Goal: Task Accomplishment & Management: Manage account settings

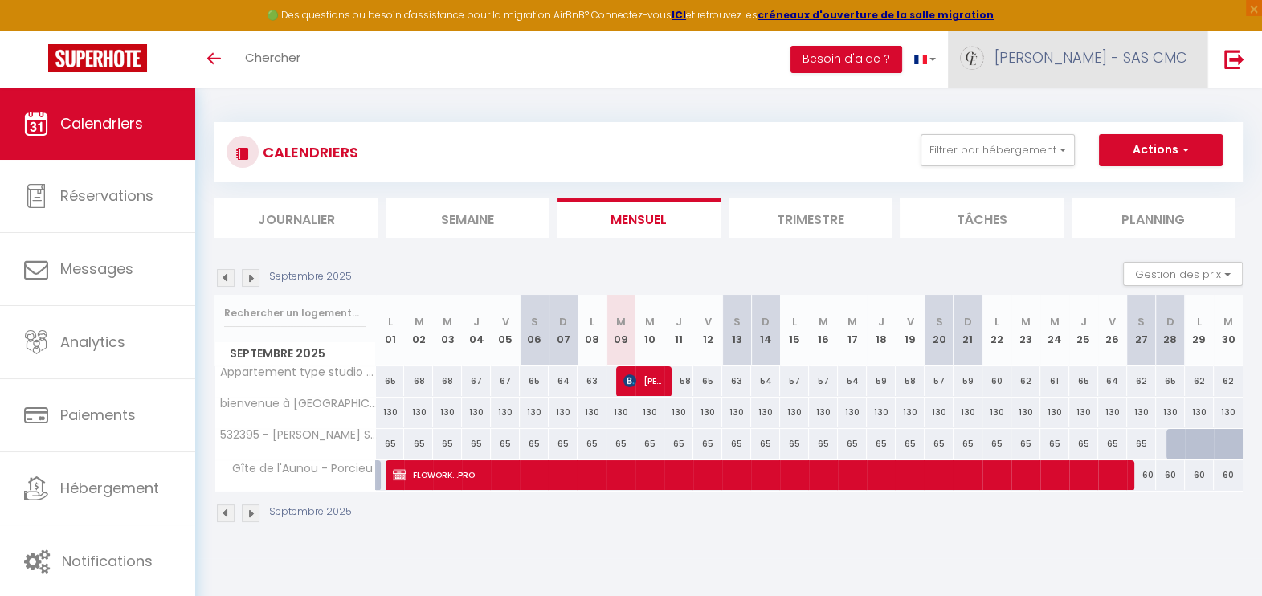
click at [1101, 54] on span "[PERSON_NAME] - SAS CMC" at bounding box center [1091, 57] width 193 height 20
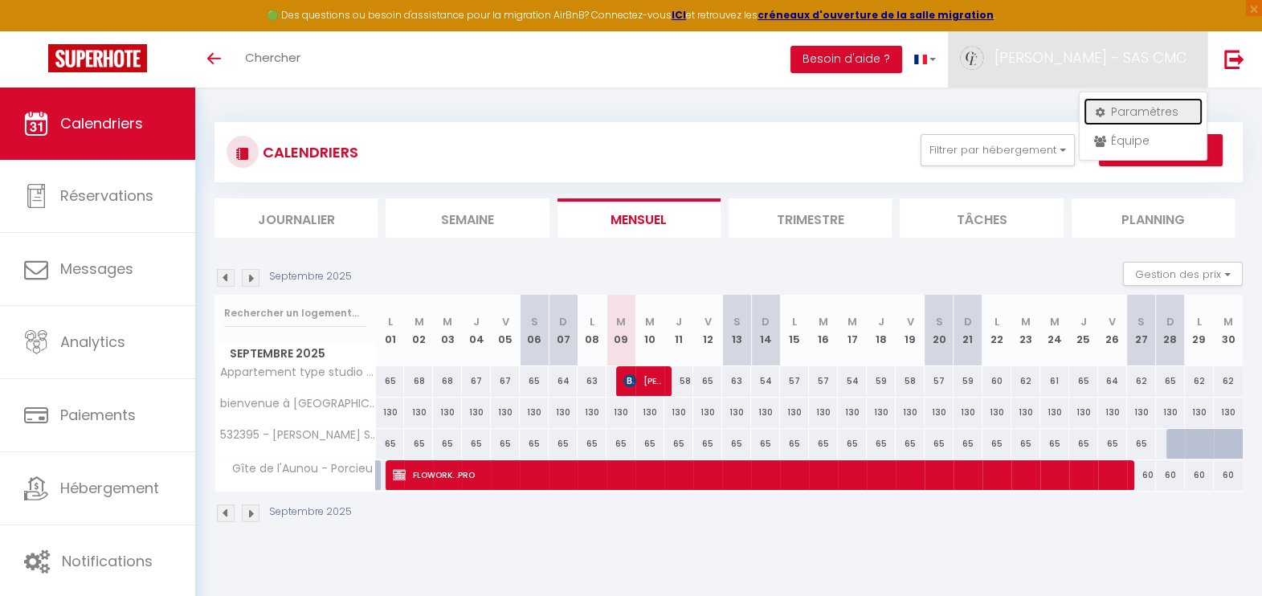
click at [1127, 102] on link "Paramètres" at bounding box center [1143, 111] width 119 height 27
select select "28"
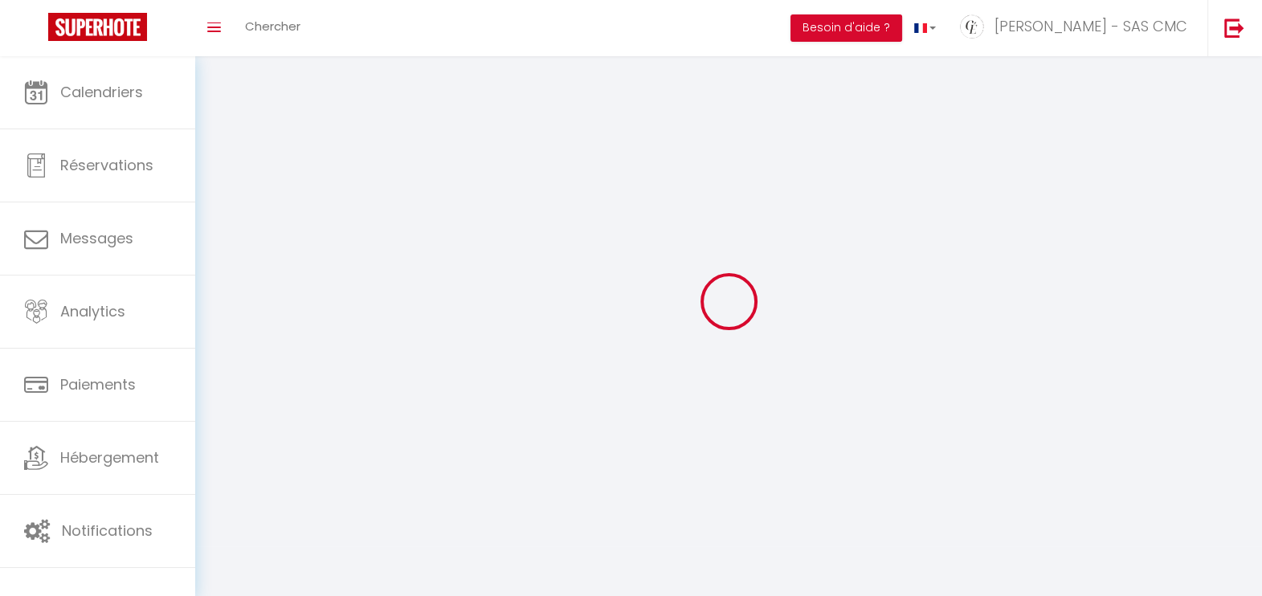
type input "L0UpjpVEoWmiIaOJd0N5mBcI1"
type input "PIskGLiQ4vvwTUb1yOuOW1uy7"
type input "[URL][DOMAIN_NAME]"
select select "fr"
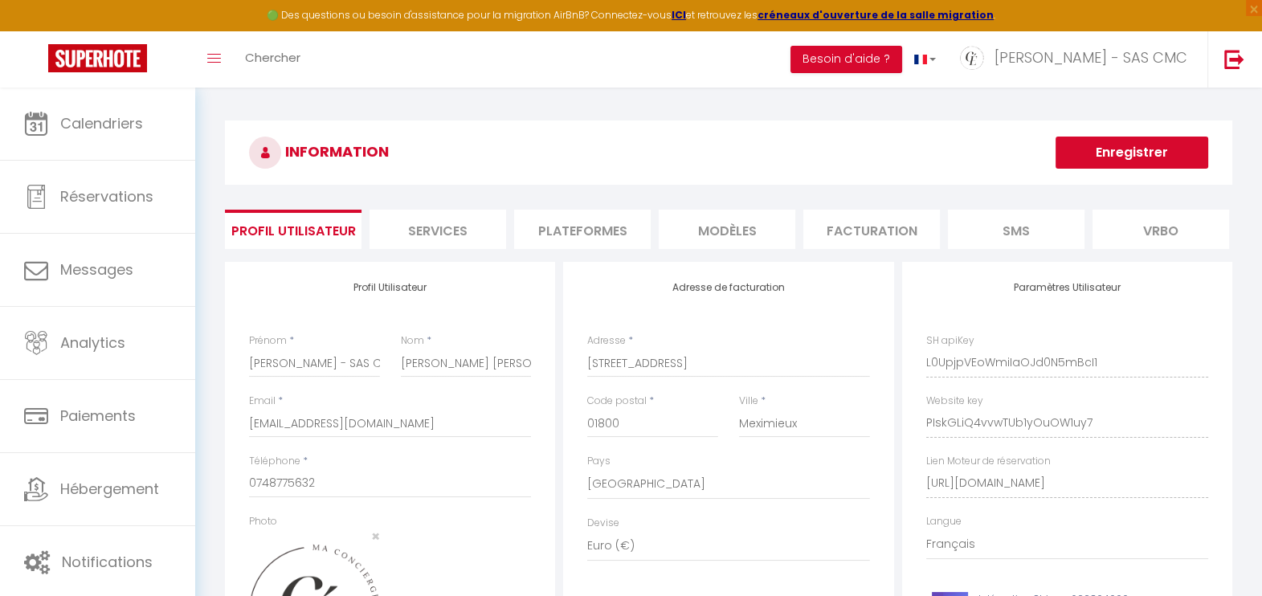
click at [628, 223] on li "Plateformes" at bounding box center [582, 229] width 137 height 39
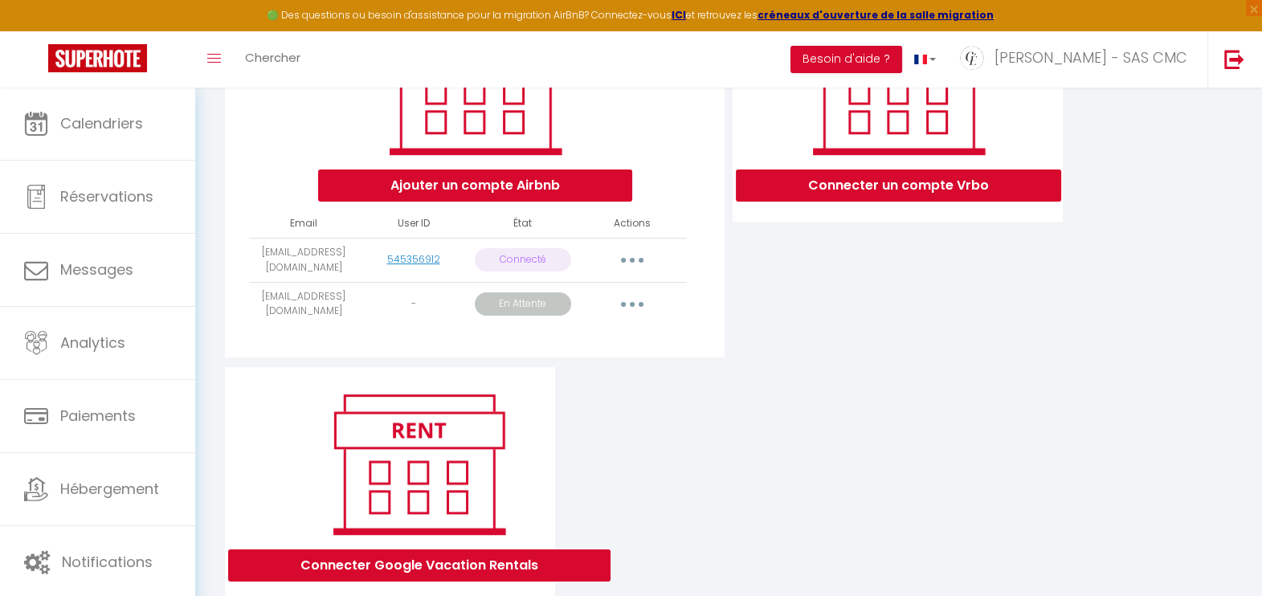
scroll to position [301, 0]
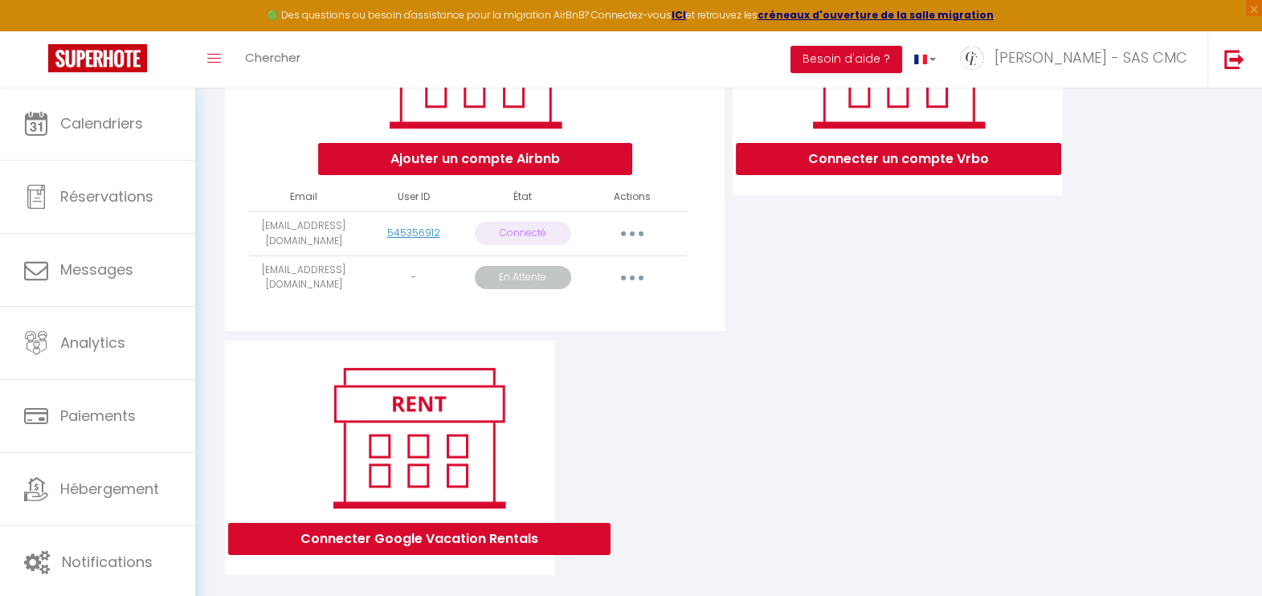
click at [635, 241] on button "button" at bounding box center [632, 234] width 45 height 26
click at [604, 281] on link "Importer les appartements" at bounding box center [562, 269] width 178 height 27
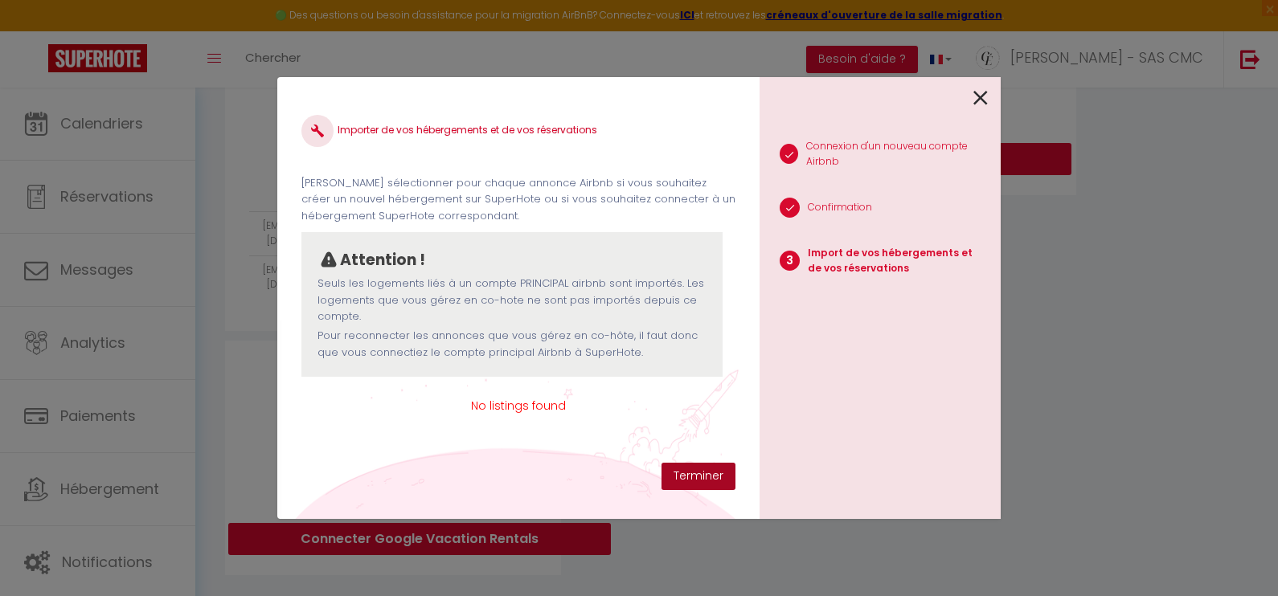
click at [721, 472] on button "Terminer" at bounding box center [698, 476] width 74 height 27
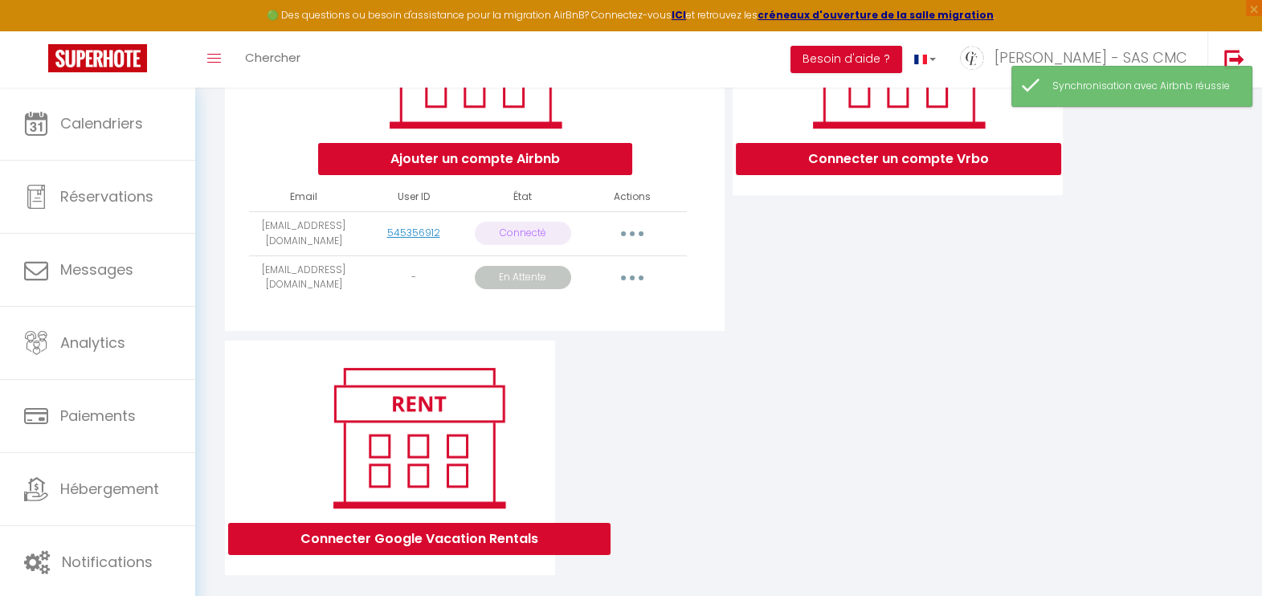
click at [631, 244] on button "button" at bounding box center [632, 234] width 45 height 26
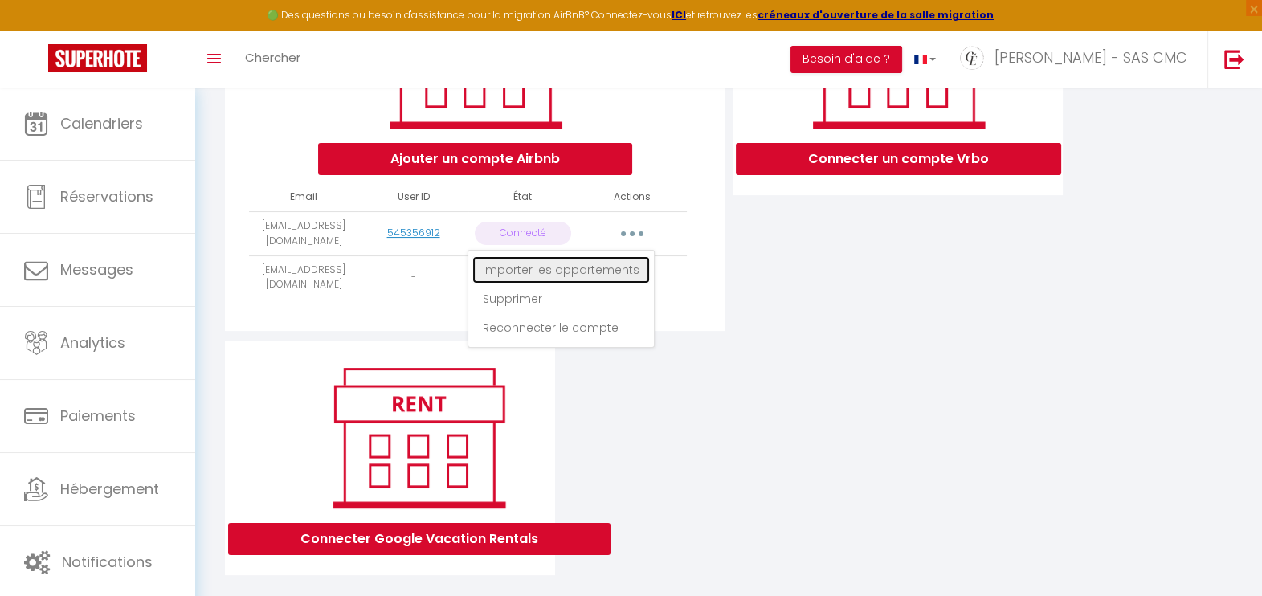
click at [603, 280] on link "Importer les appartements" at bounding box center [562, 269] width 178 height 27
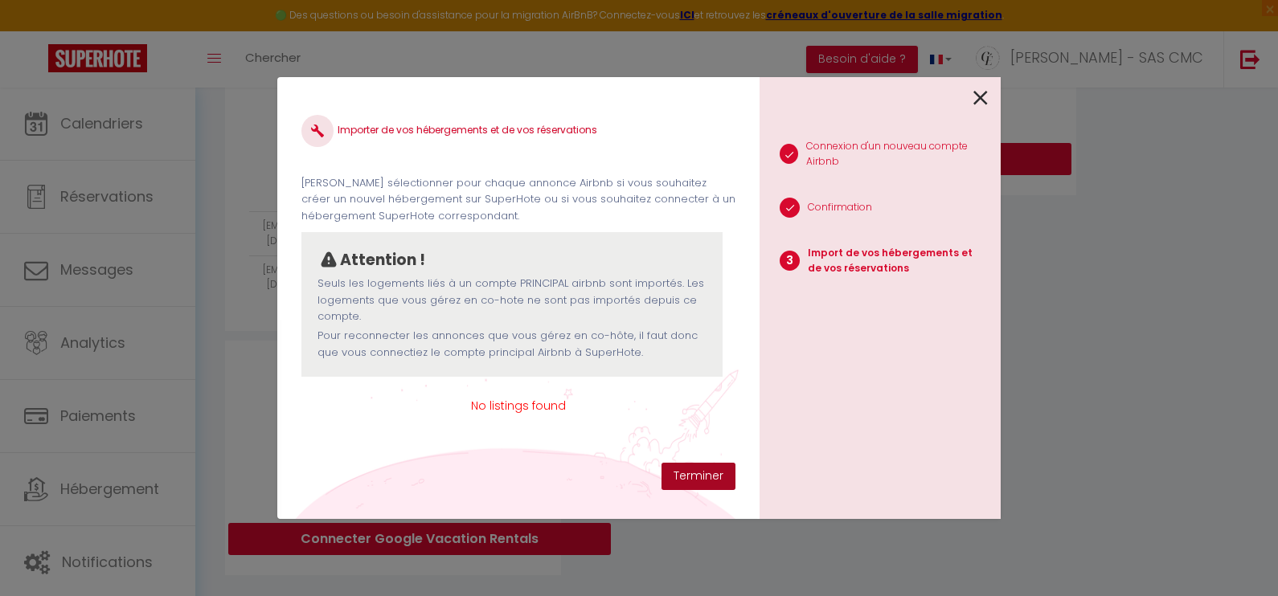
click at [700, 473] on button "Terminer" at bounding box center [698, 476] width 74 height 27
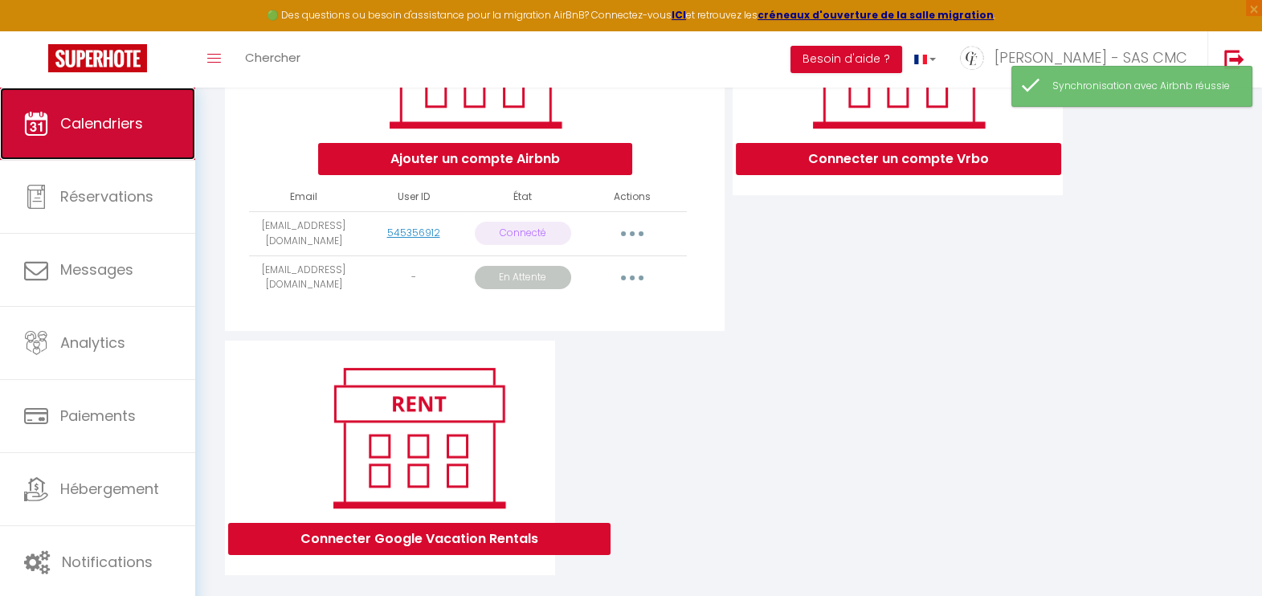
click at [107, 108] on link "Calendriers" at bounding box center [97, 124] width 195 height 72
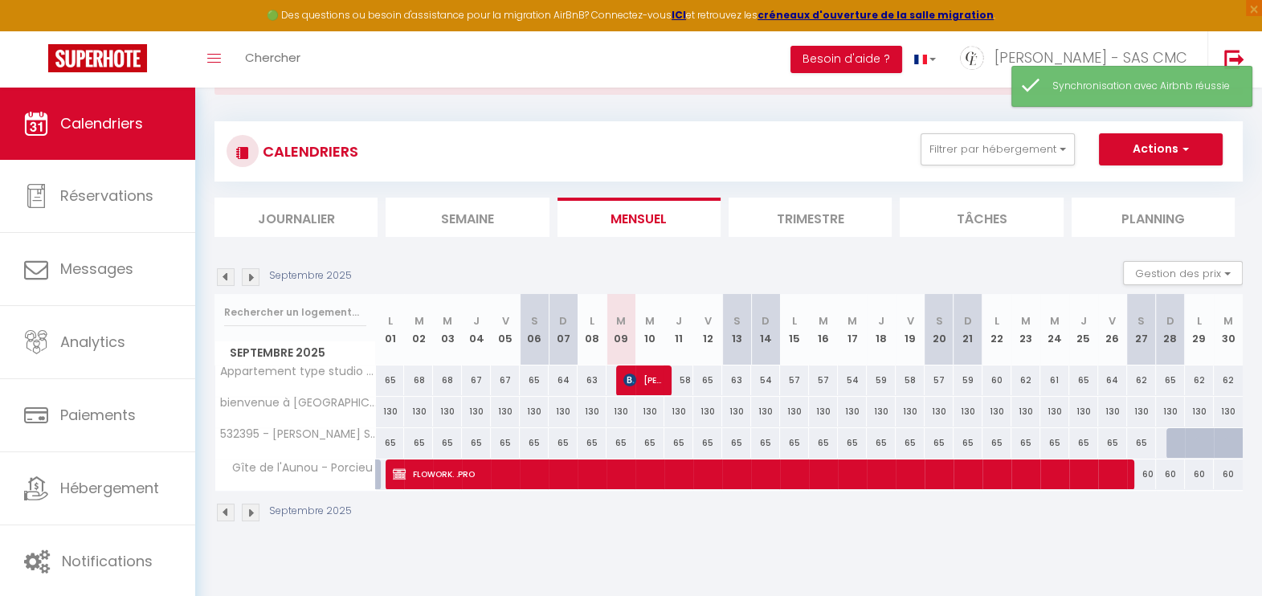
scroll to position [88, 0]
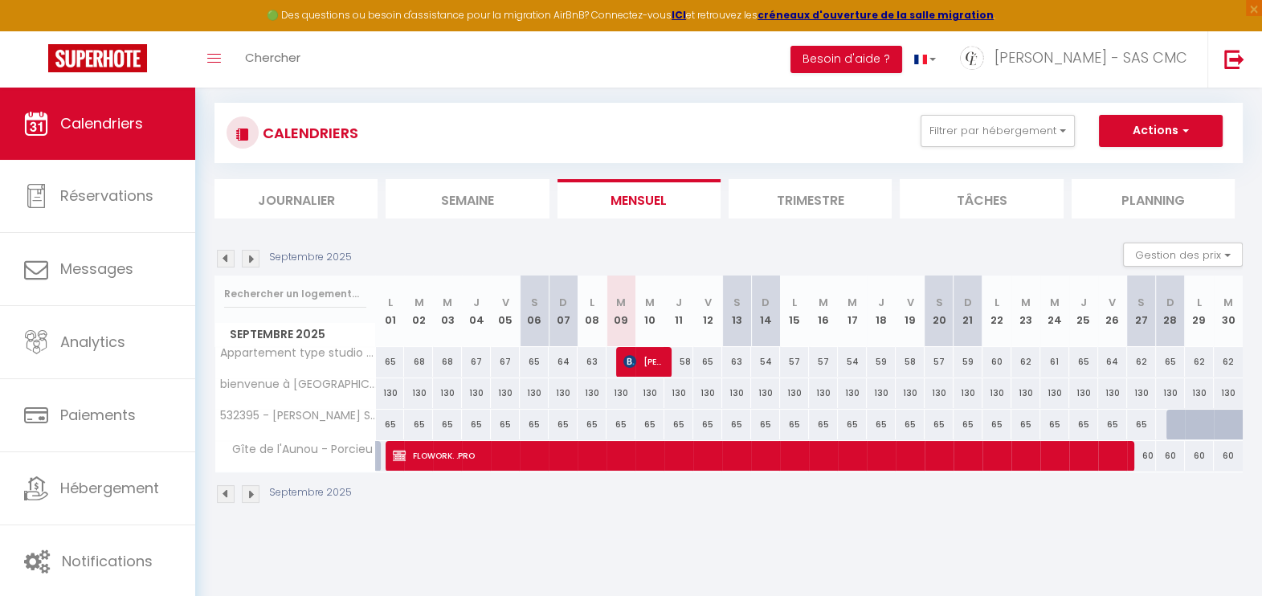
click at [227, 253] on img at bounding box center [226, 259] width 18 height 18
